Goal: Transaction & Acquisition: Book appointment/travel/reservation

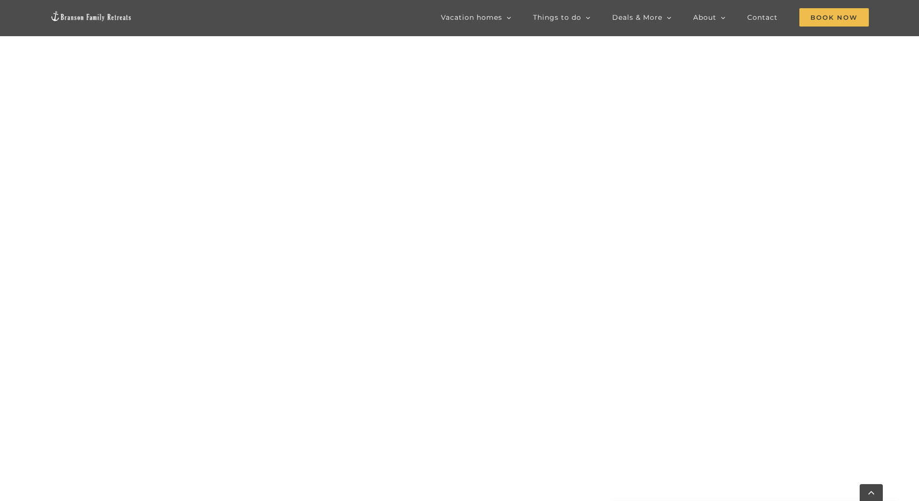
scroll to position [598, 0]
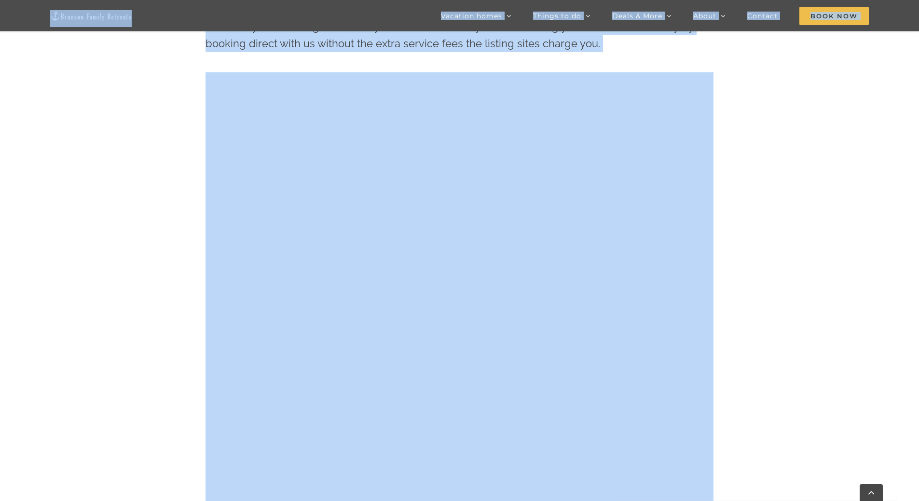
drag, startPoint x: 480, startPoint y: 36, endPoint x: 81, endPoint y: 174, distance: 421.9
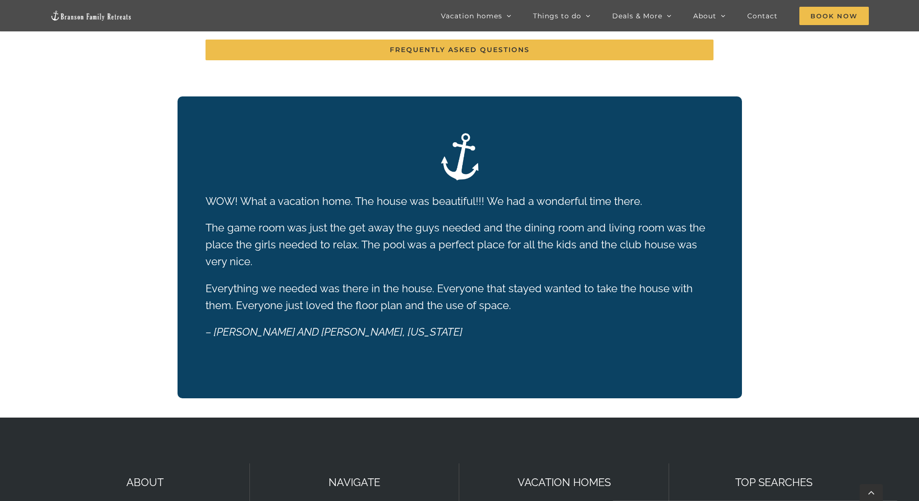
scroll to position [2403, 0]
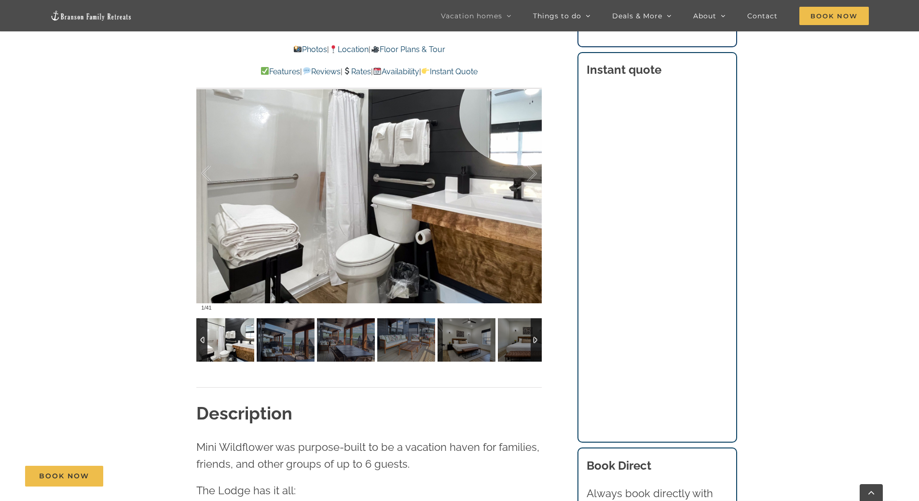
scroll to position [723, 0]
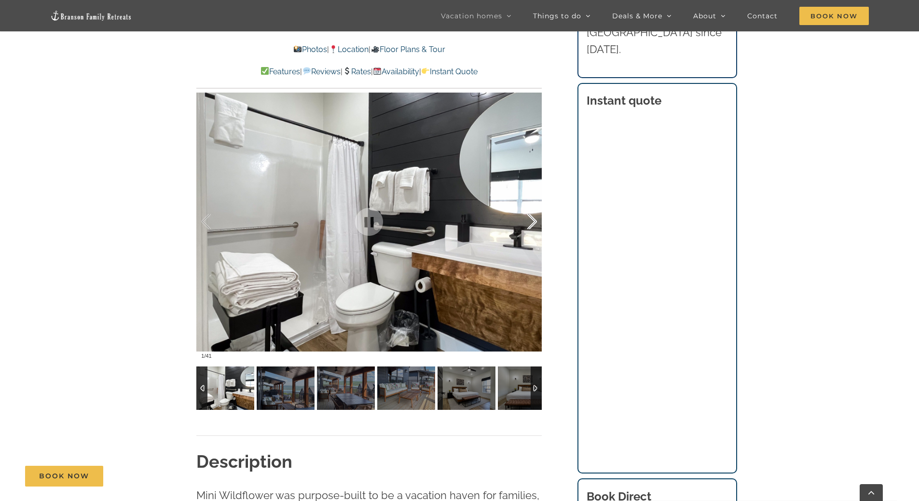
click at [532, 223] on div at bounding box center [522, 222] width 30 height 60
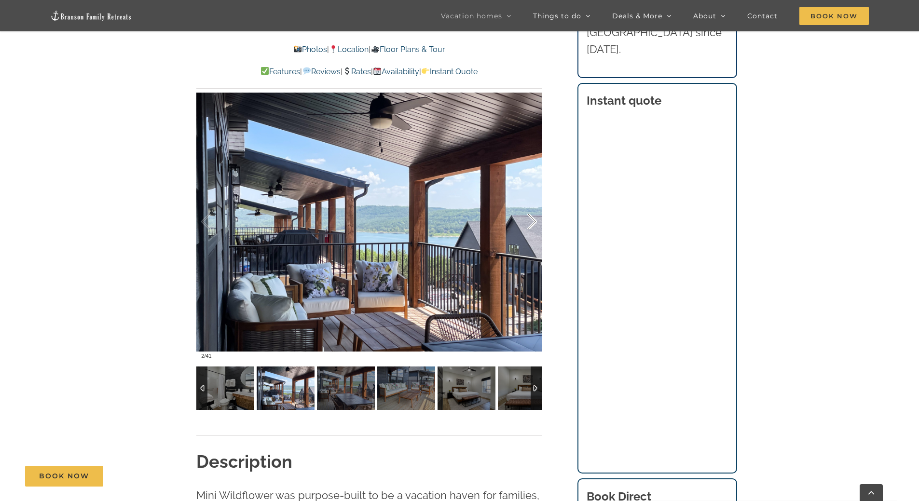
click at [532, 223] on div at bounding box center [522, 222] width 30 height 60
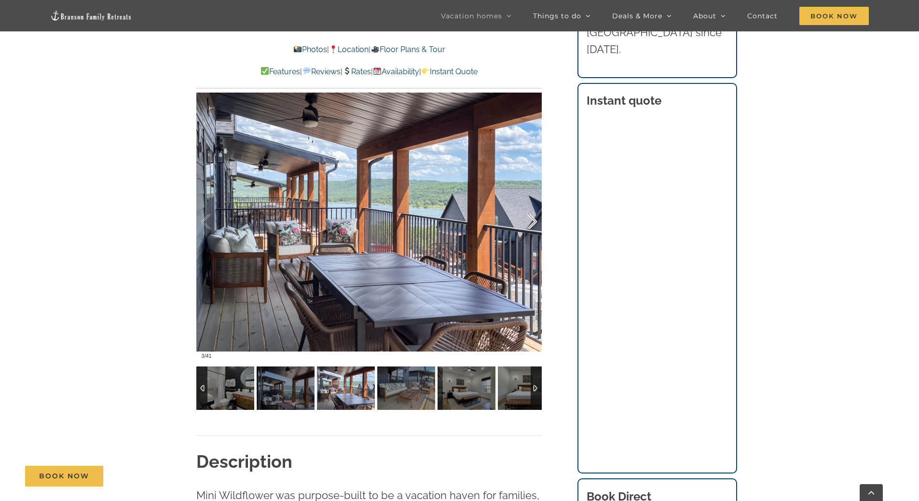
click at [532, 223] on div at bounding box center [522, 222] width 30 height 60
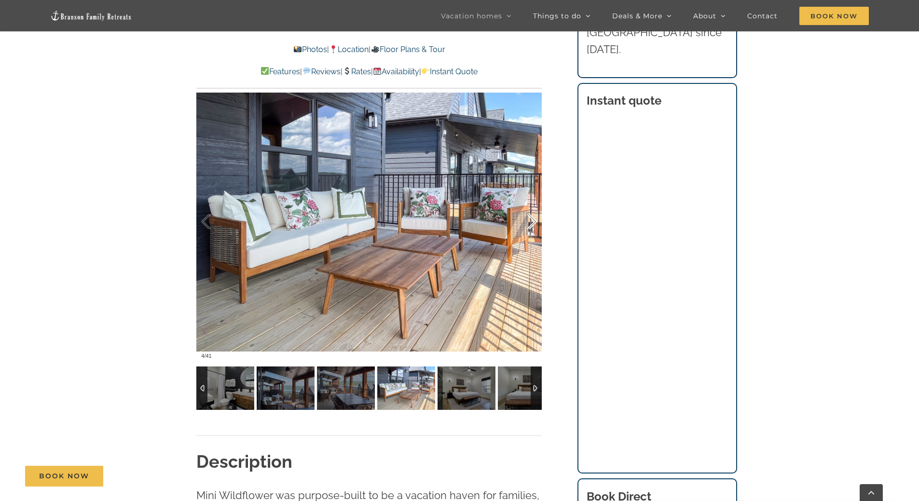
click at [532, 223] on div at bounding box center [522, 222] width 30 height 60
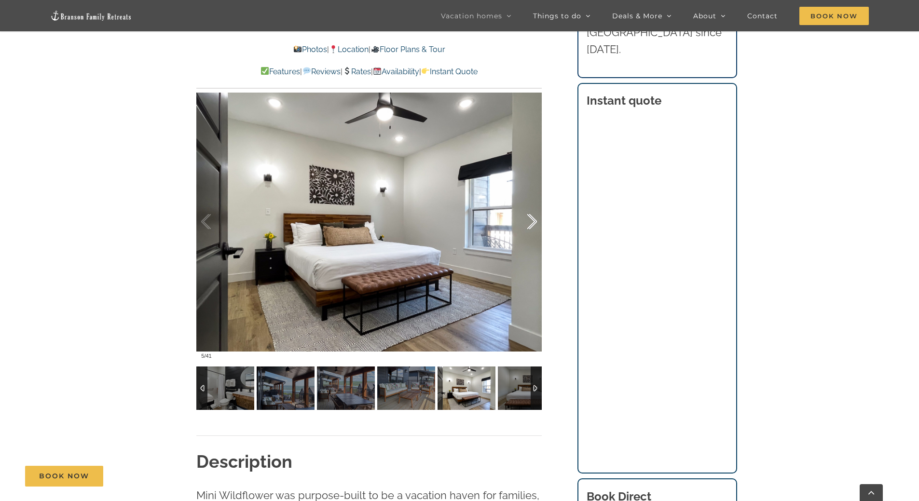
click at [532, 223] on div at bounding box center [522, 222] width 30 height 60
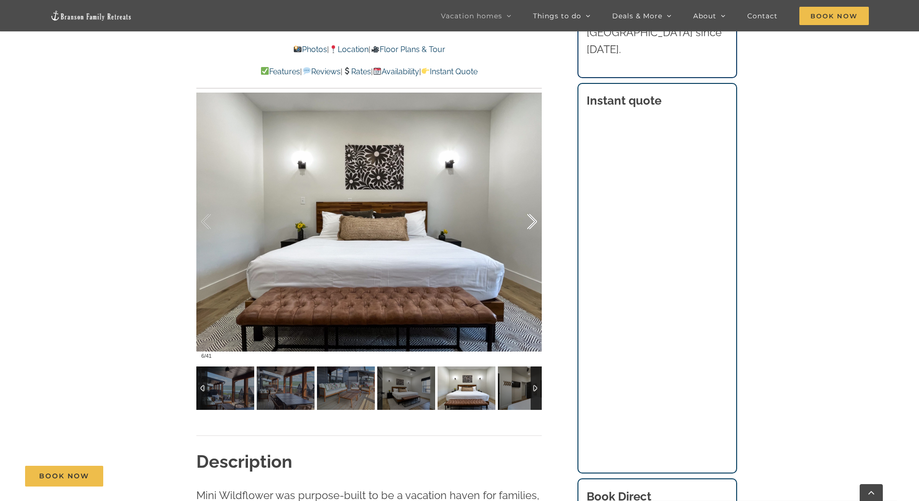
click at [532, 223] on div at bounding box center [522, 222] width 30 height 60
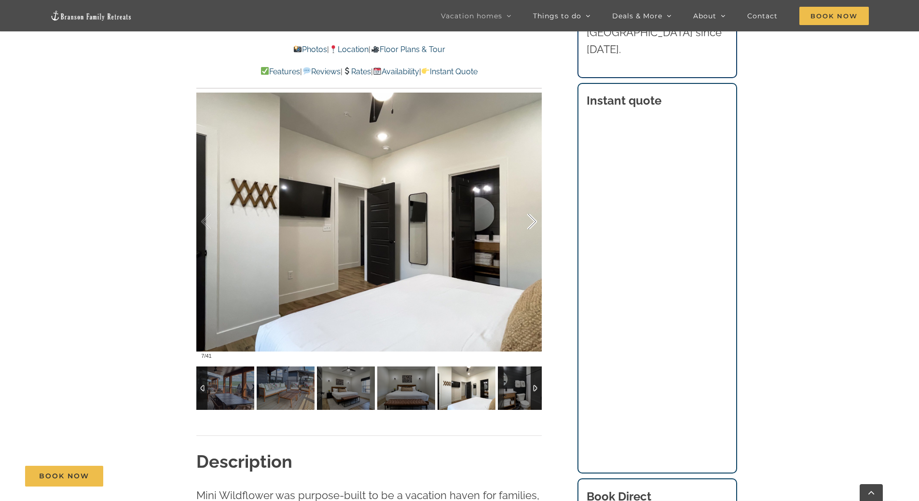
click at [532, 223] on div at bounding box center [522, 222] width 30 height 60
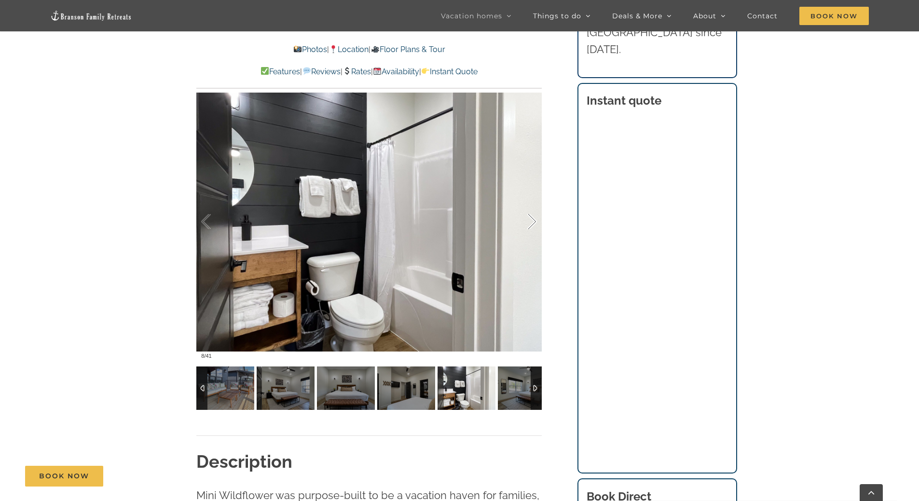
click at [532, 223] on div at bounding box center [522, 222] width 30 height 60
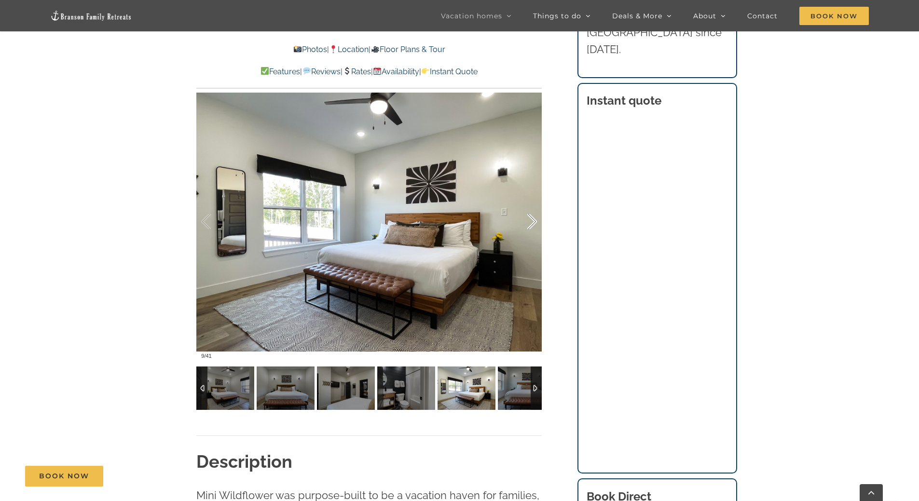
click at [532, 223] on div at bounding box center [522, 222] width 30 height 60
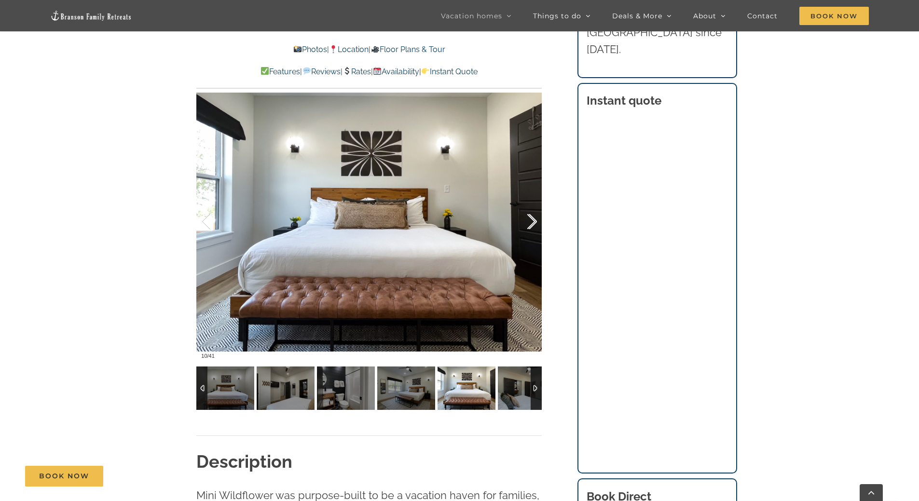
click at [532, 223] on div at bounding box center [522, 222] width 30 height 60
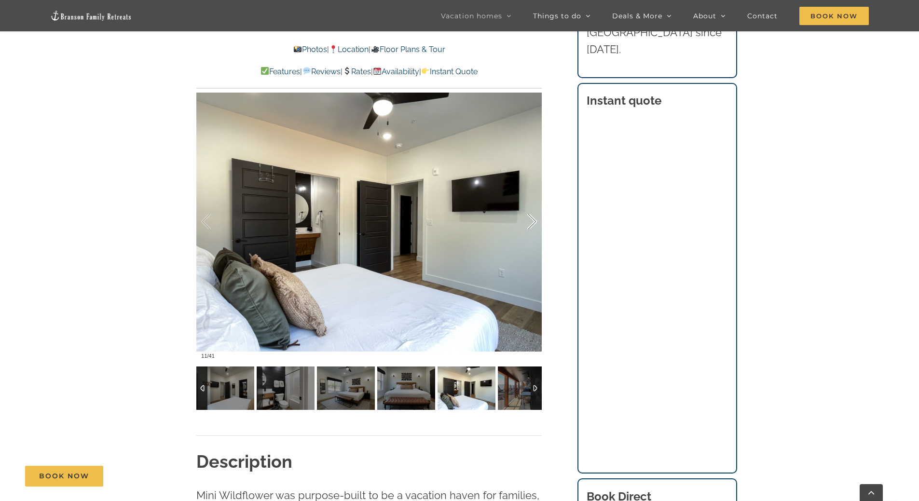
click at [532, 223] on div at bounding box center [522, 222] width 30 height 60
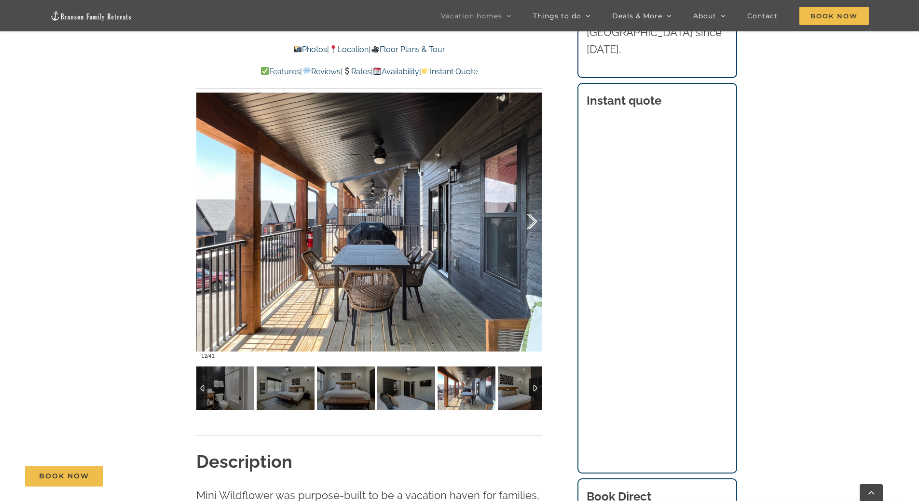
click at [532, 223] on div at bounding box center [522, 222] width 30 height 60
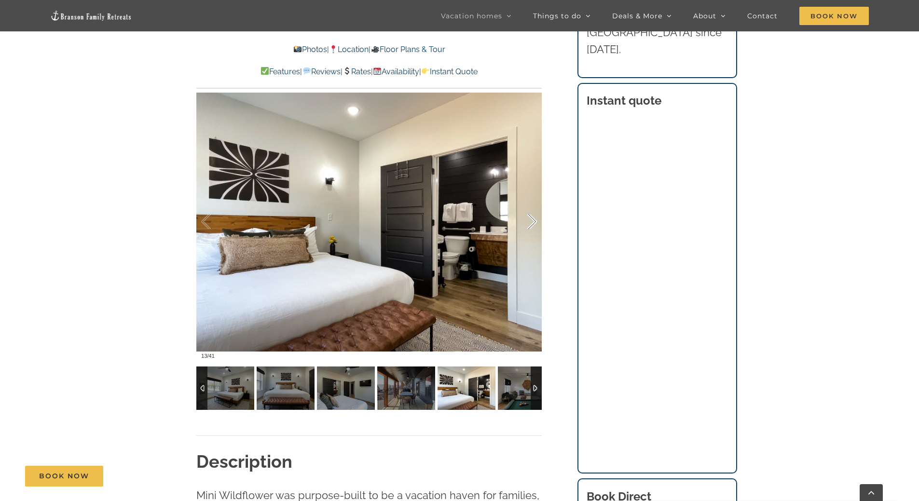
click at [532, 223] on div at bounding box center [522, 222] width 30 height 60
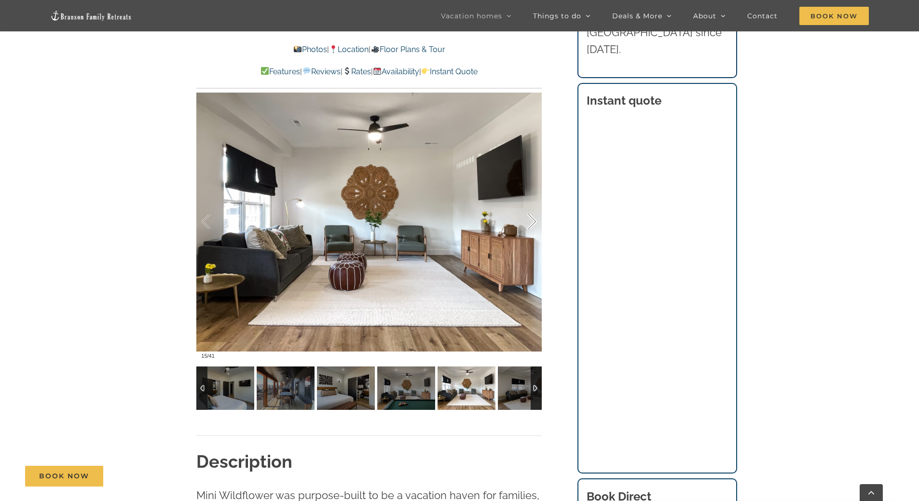
click at [532, 223] on div at bounding box center [522, 222] width 30 height 60
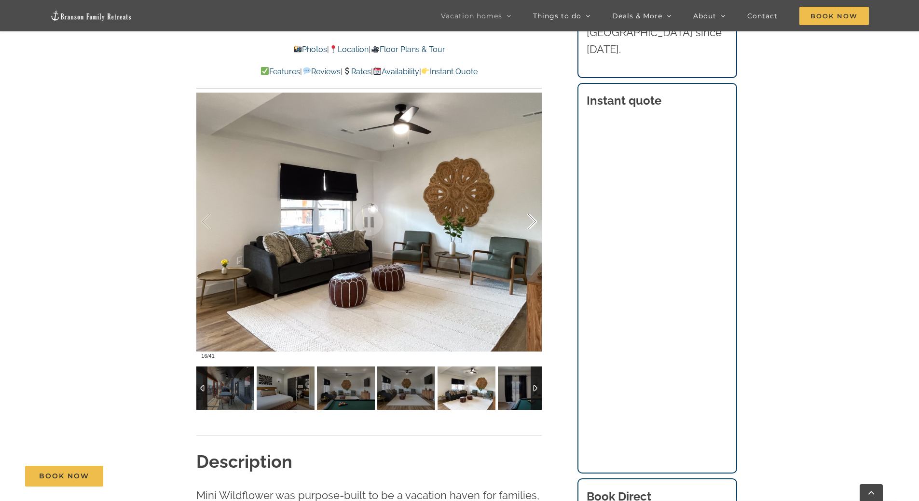
click at [535, 219] on div at bounding box center [522, 222] width 30 height 60
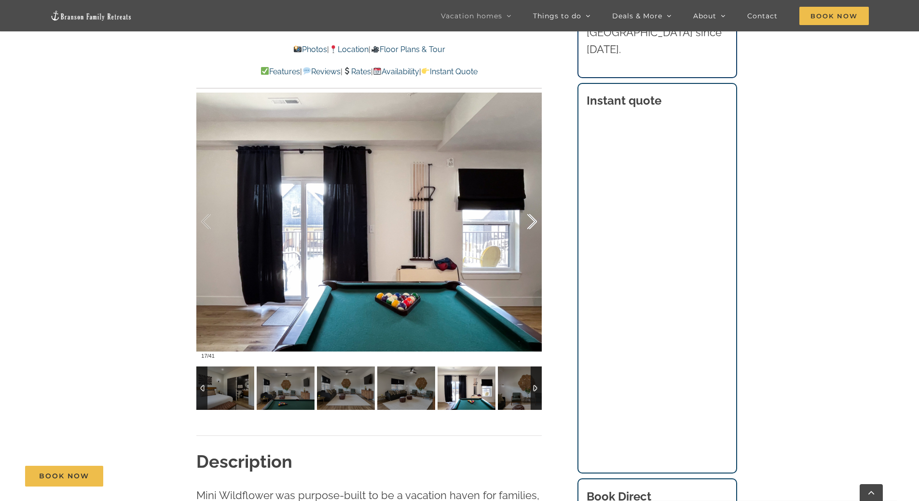
click at [535, 219] on div at bounding box center [522, 222] width 30 height 60
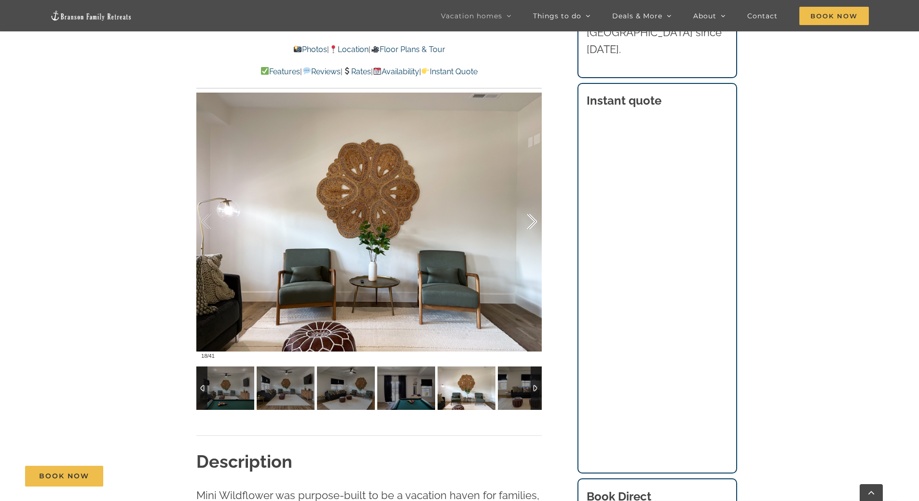
click at [535, 219] on div at bounding box center [522, 222] width 30 height 60
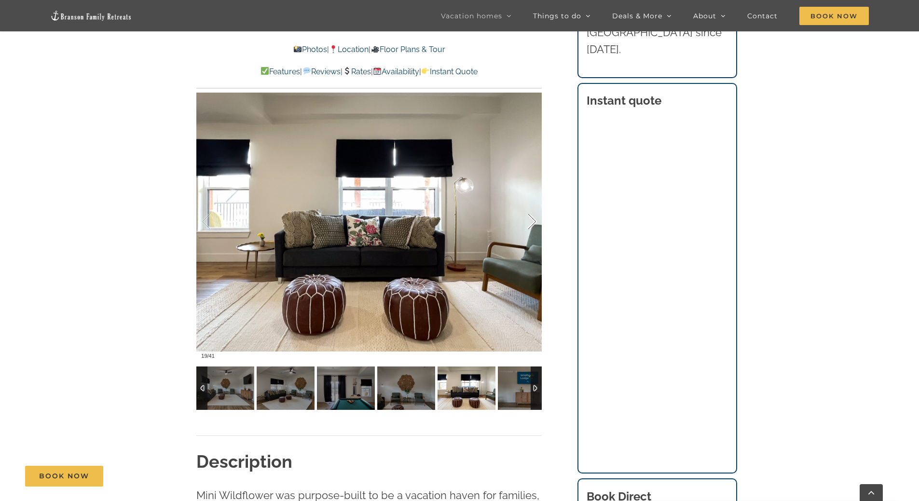
click at [535, 218] on div at bounding box center [522, 222] width 30 height 60
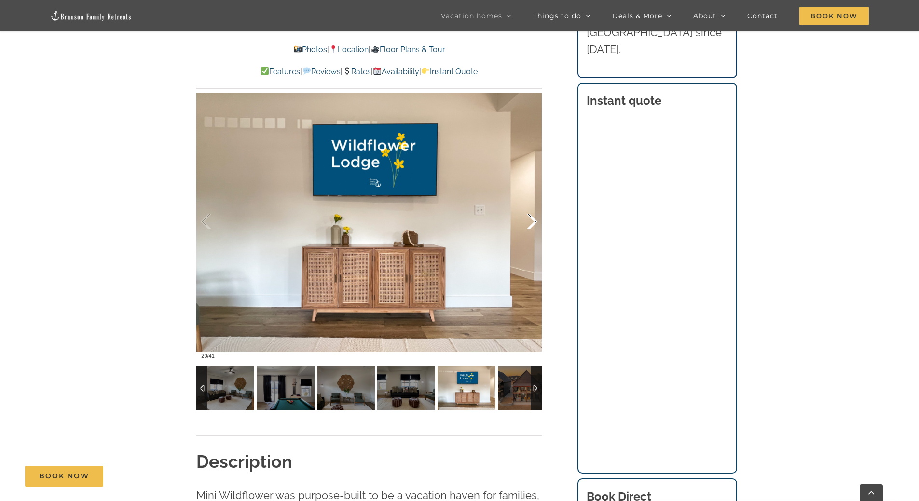
click at [535, 218] on div at bounding box center [522, 222] width 30 height 60
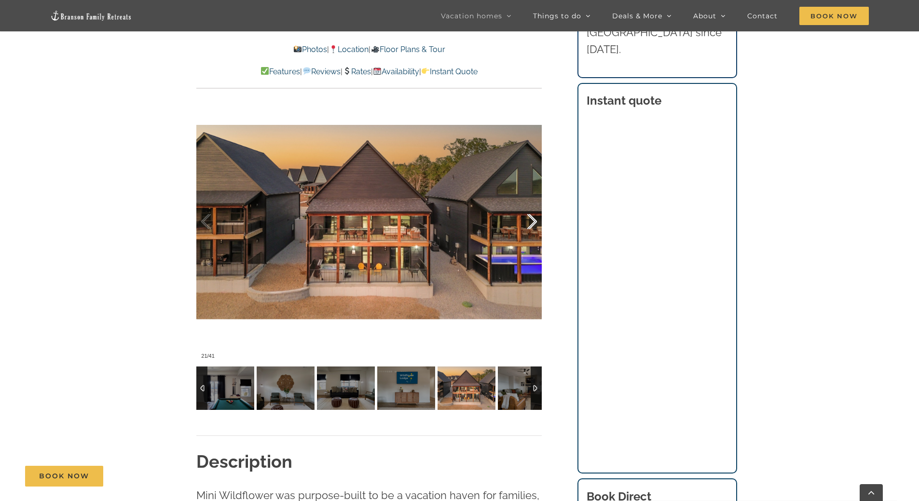
click at [535, 218] on div at bounding box center [522, 222] width 30 height 60
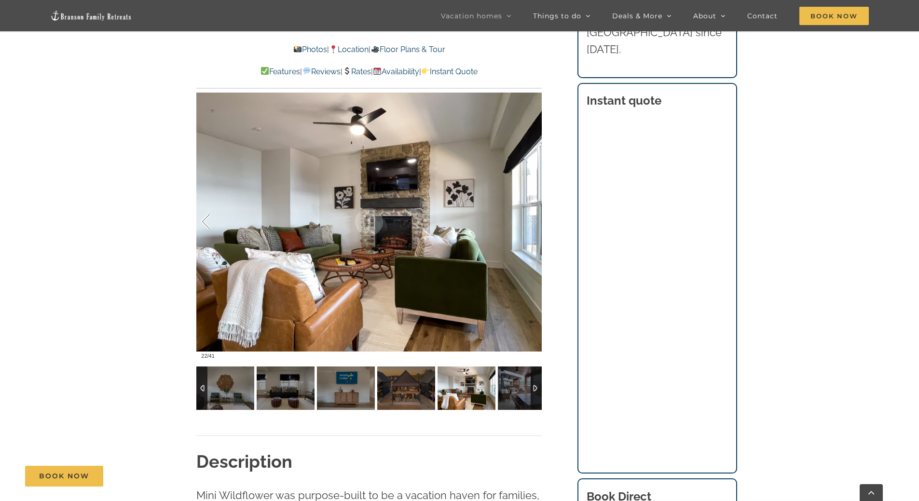
click at [205, 222] on div at bounding box center [216, 222] width 30 height 60
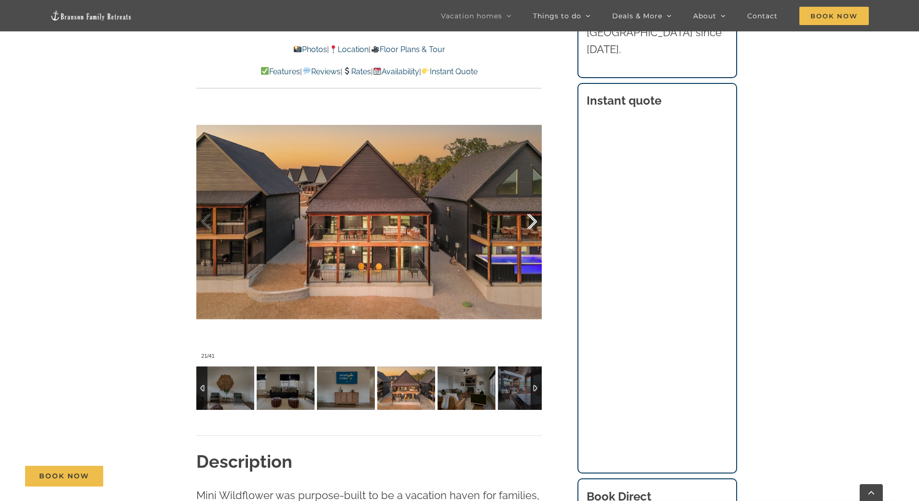
click at [525, 222] on div at bounding box center [522, 222] width 30 height 60
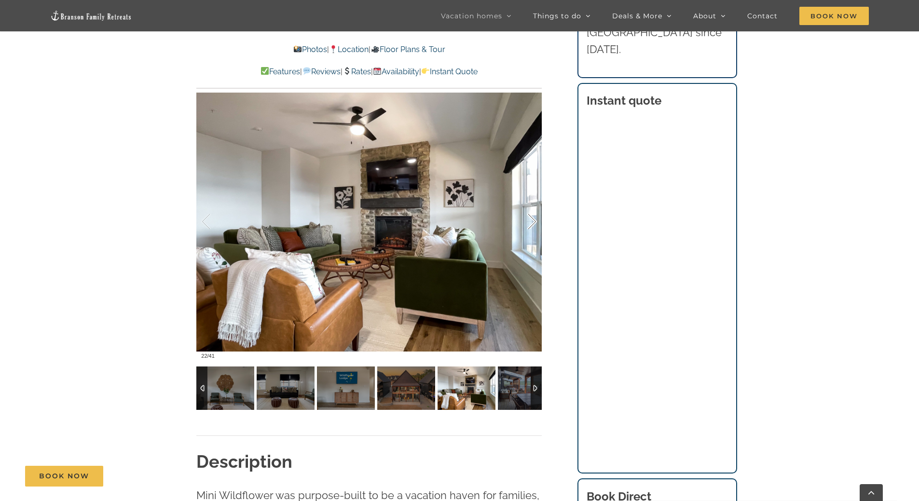
click at [525, 222] on div at bounding box center [522, 222] width 30 height 60
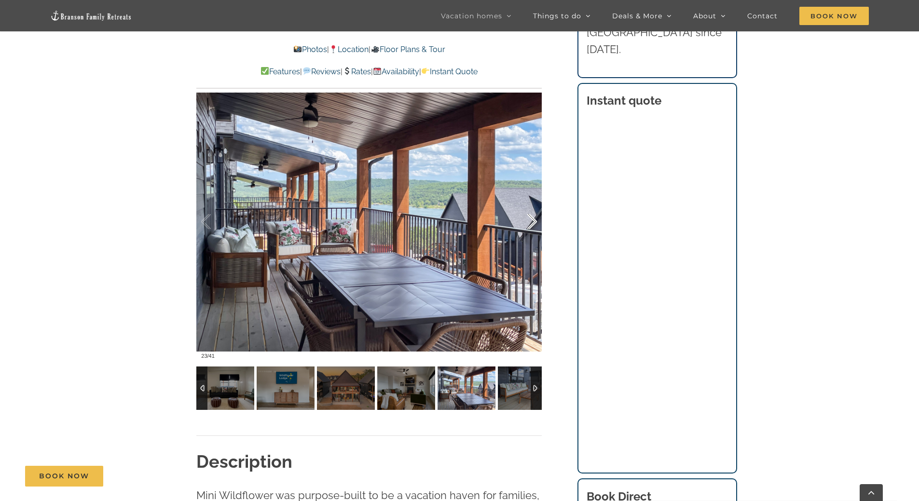
click at [525, 222] on div at bounding box center [522, 222] width 30 height 60
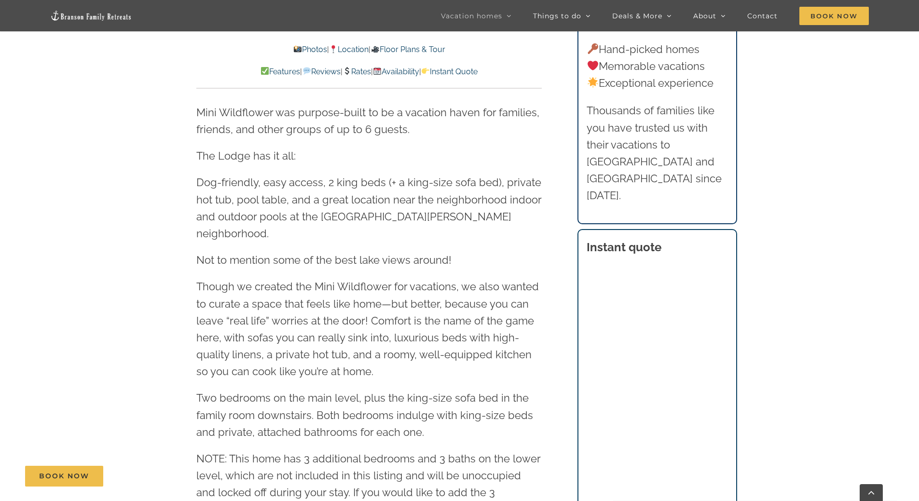
scroll to position [1061, 0]
